Goal: Find specific page/section: Find specific page/section

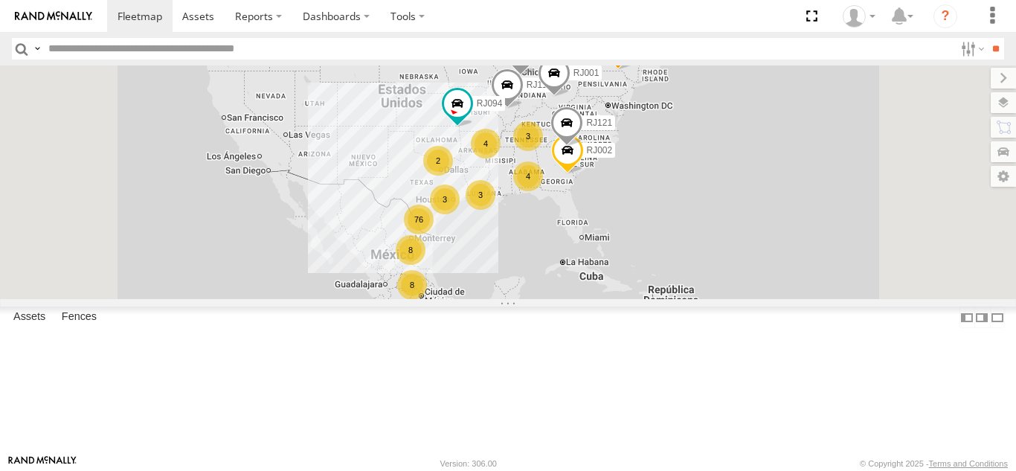
click at [232, 42] on input "text" at bounding box center [498, 49] width 912 height 22
paste input "*****"
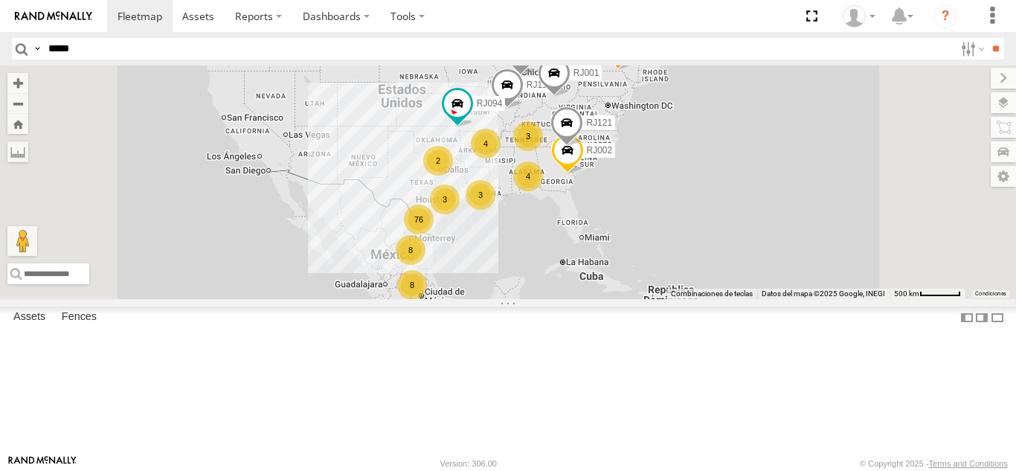
type input "*****"
click at [987, 38] on input "**" at bounding box center [995, 49] width 17 height 22
